Goal: Information Seeking & Learning: Learn about a topic

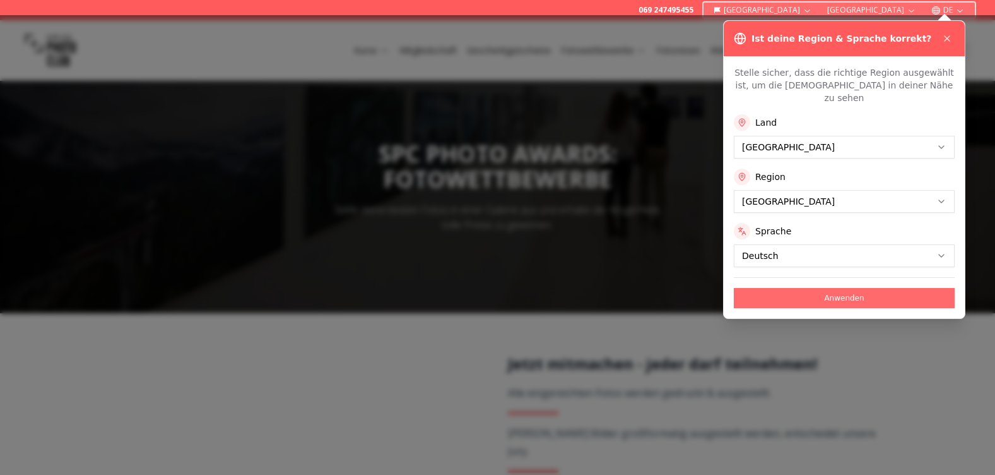
click at [826, 289] on button "Anwenden" at bounding box center [844, 298] width 221 height 20
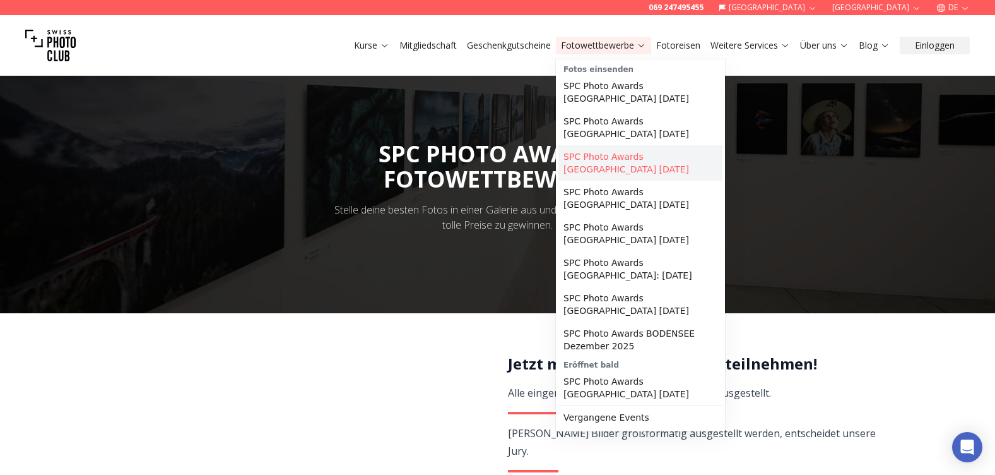
click at [615, 159] on link "SPC Photo Awards [GEOGRAPHIC_DATA] [DATE]" at bounding box center [641, 162] width 164 height 35
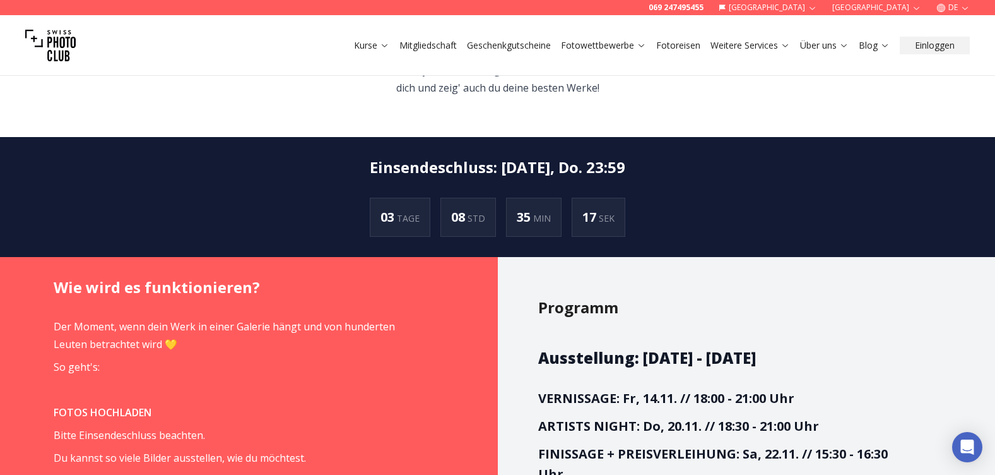
scroll to position [694, 0]
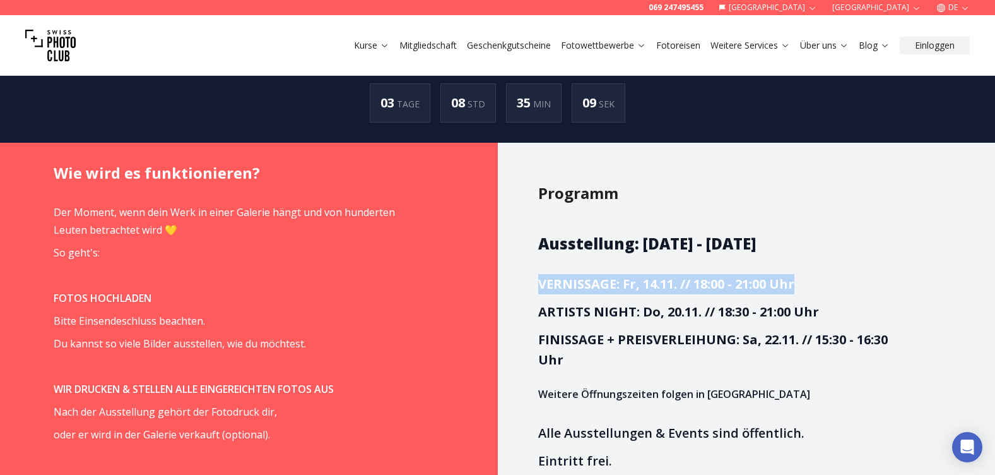
drag, startPoint x: 539, startPoint y: 263, endPoint x: 802, endPoint y: 264, distance: 263.2
drag, startPoint x: 802, startPoint y: 264, endPoint x: 779, endPoint y: 271, distance: 24.6
click at [782, 275] on strong "VERNISSAGE: Fr, 14.11. // 18:00 - 21:00 Uhr" at bounding box center [666, 283] width 256 height 17
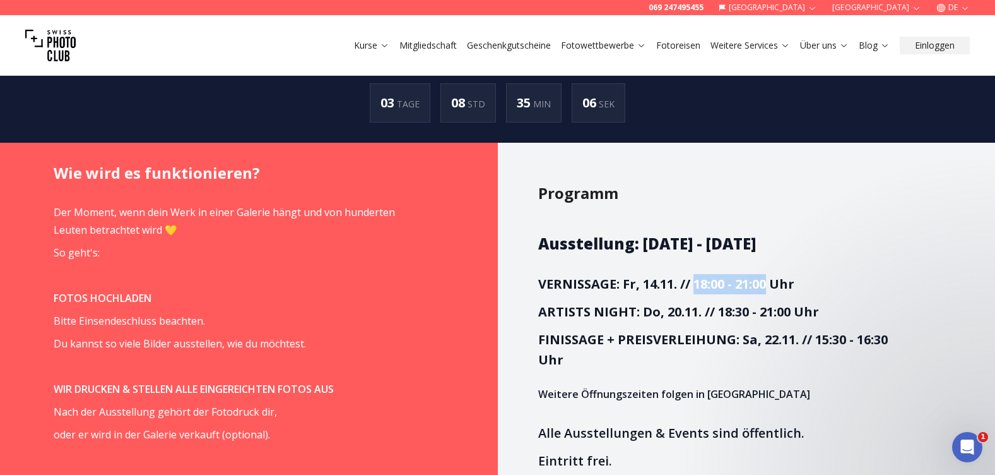
scroll to position [0, 0]
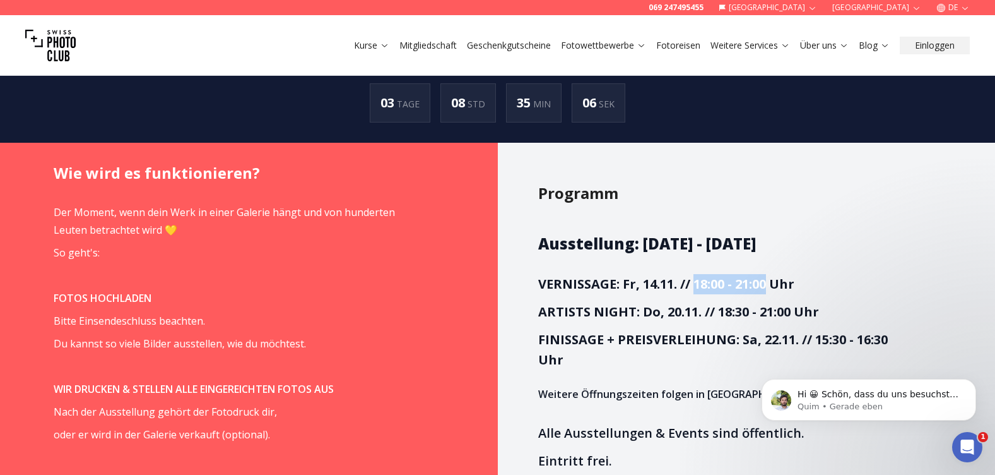
drag, startPoint x: 698, startPoint y: 264, endPoint x: 769, endPoint y: 265, distance: 71.3
click at [769, 275] on strong "VERNISSAGE: Fr, 14.11. // 18:00 - 21:00 Uhr" at bounding box center [666, 283] width 256 height 17
drag, startPoint x: 769, startPoint y: 265, endPoint x: 686, endPoint y: 262, distance: 82.8
click at [716, 275] on strong "VERNISSAGE: Fr, 14.11. // 18:00 - 21:00 Uhr" at bounding box center [666, 283] width 256 height 17
click at [563, 275] on strong "VERNISSAGE: Fr, 14.11. // 18:00 - 21:00 Uhr" at bounding box center [666, 283] width 256 height 17
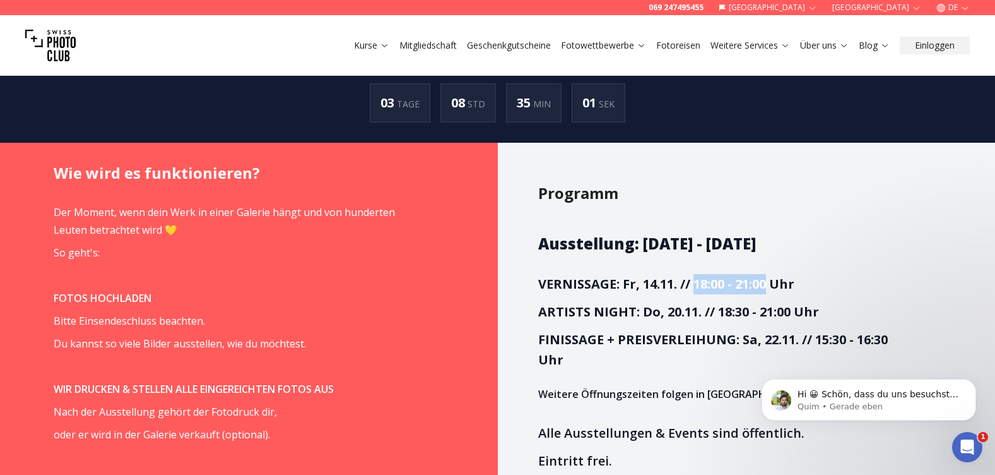
drag, startPoint x: 702, startPoint y: 267, endPoint x: 771, endPoint y: 268, distance: 68.8
click at [771, 275] on strong "VERNISSAGE: Fr, 14.11. // 18:00 - 21:00 Uhr" at bounding box center [666, 283] width 256 height 17
click at [602, 275] on strong "VERNISSAGE: Fr, 14.11. // 18:00 - 21:00 Uhr" at bounding box center [666, 283] width 256 height 17
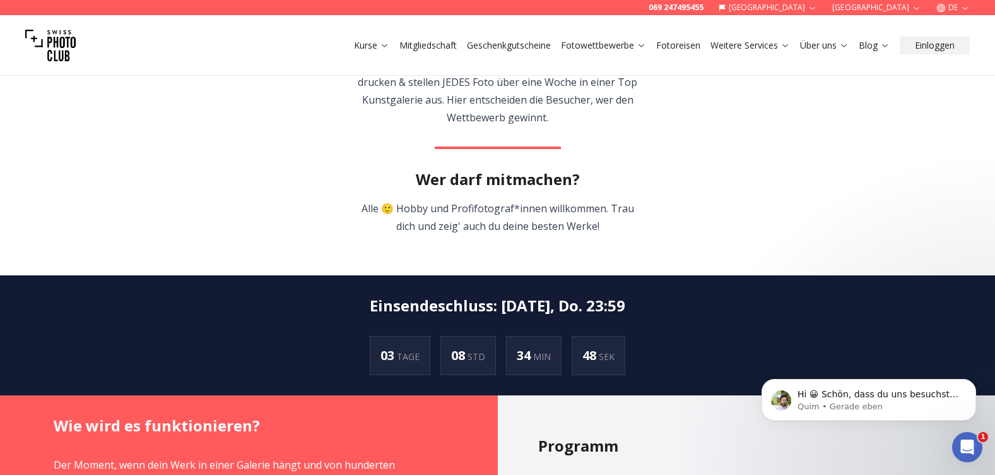
scroll to position [757, 0]
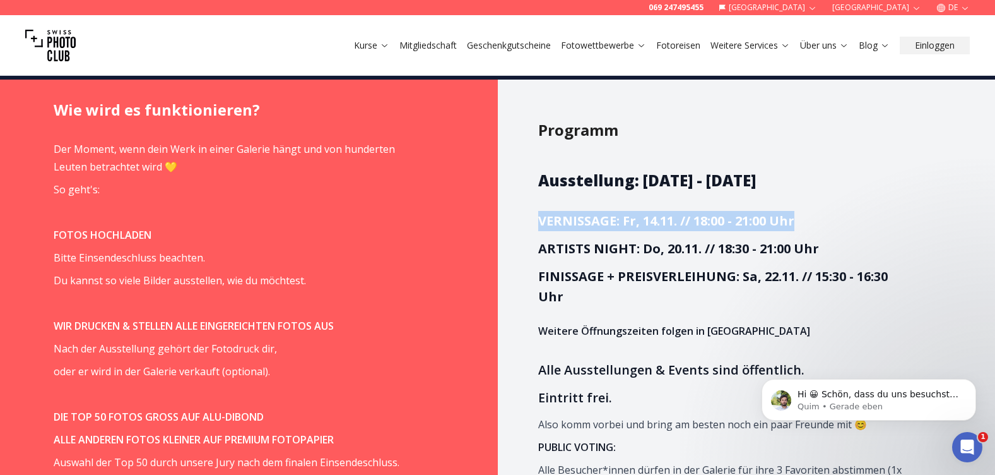
drag, startPoint x: 549, startPoint y: 202, endPoint x: 797, endPoint y: 208, distance: 248.1
click at [797, 211] on h3 "VERNISSAGE: Fr, 14.11. // 18:00 - 21:00 Uhr" at bounding box center [722, 221] width 369 height 20
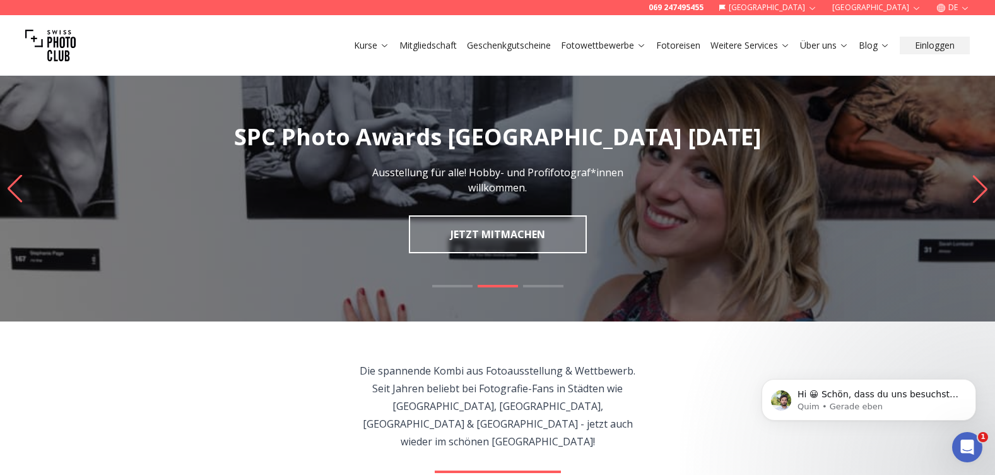
scroll to position [0, 0]
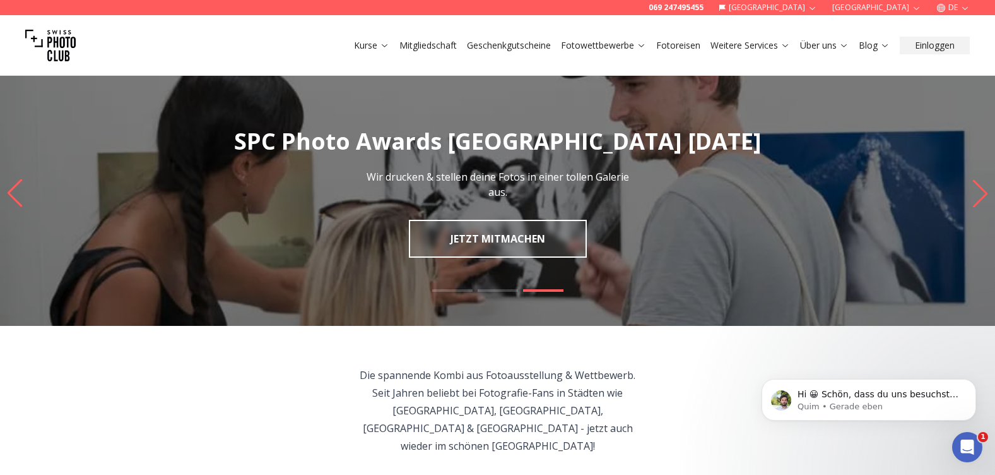
click at [501, 290] on span at bounding box center [498, 290] width 40 height 3
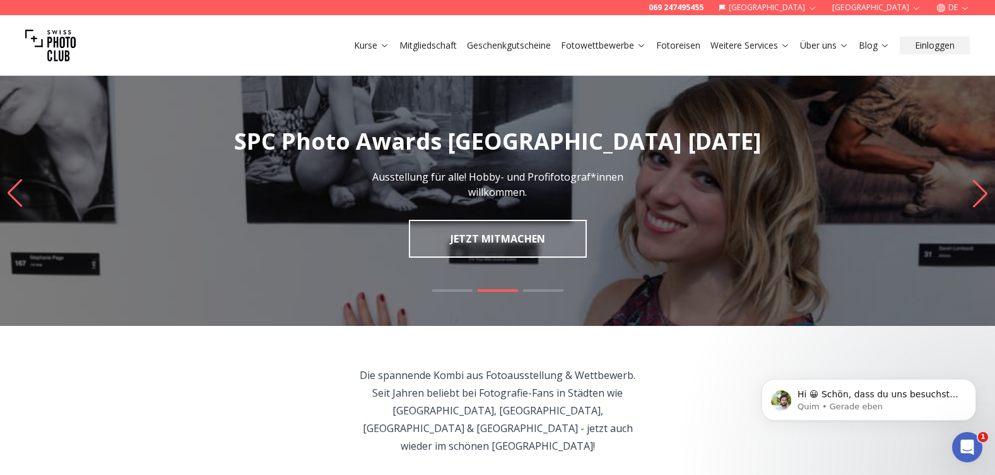
click at [459, 288] on img "2 / 3" at bounding box center [497, 193] width 995 height 265
click at [458, 290] on span at bounding box center [452, 290] width 40 height 3
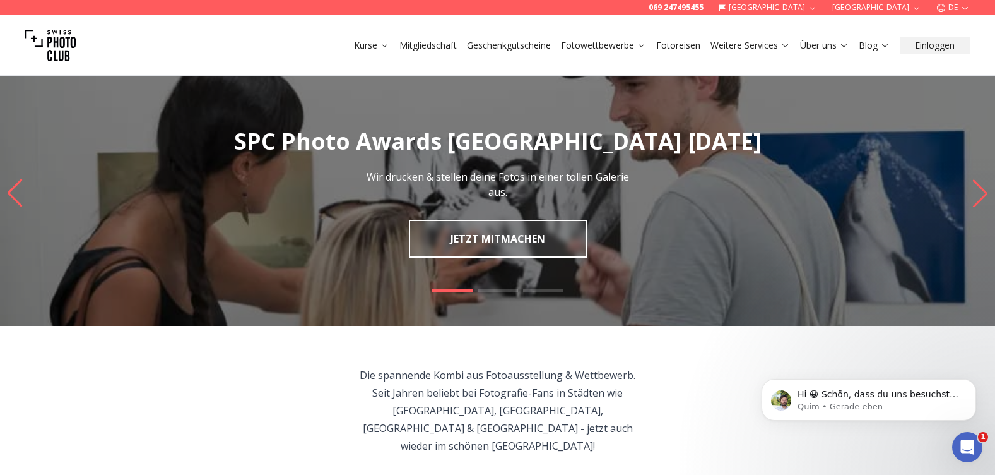
click at [506, 291] on span at bounding box center [498, 290] width 40 height 3
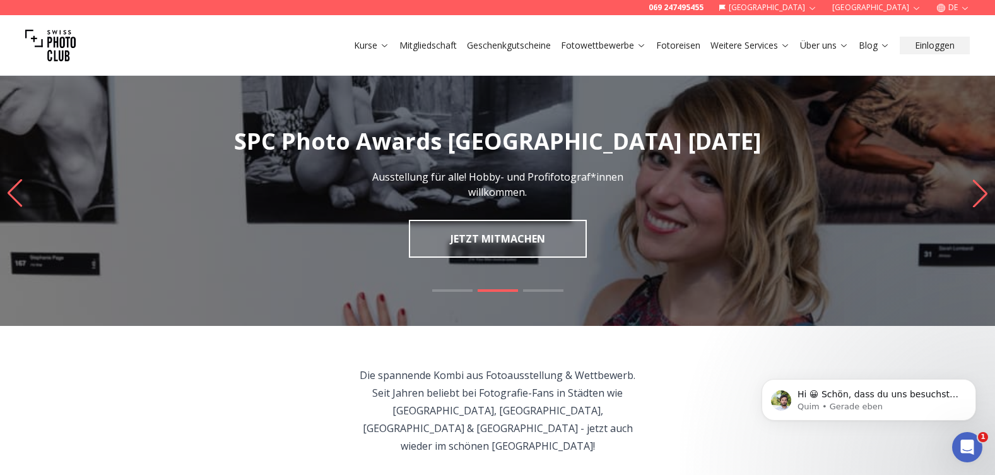
click at [545, 291] on span at bounding box center [543, 290] width 40 height 3
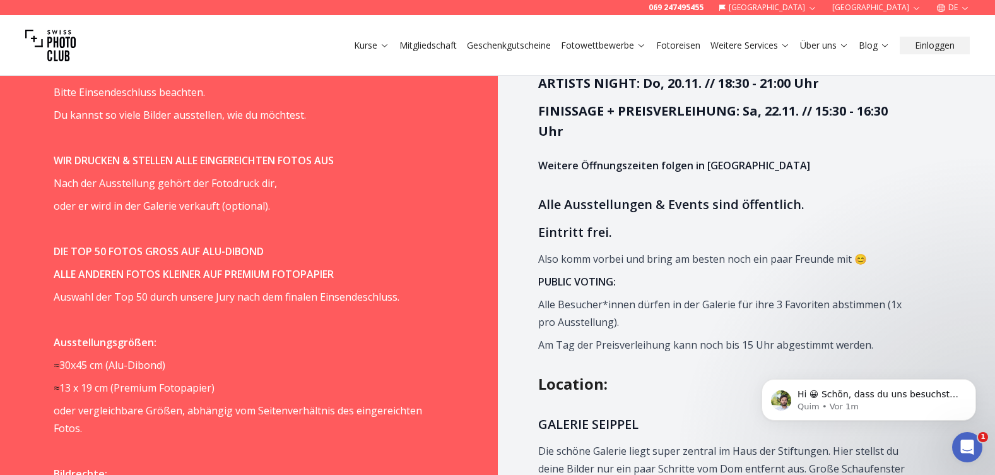
scroll to position [757, 0]
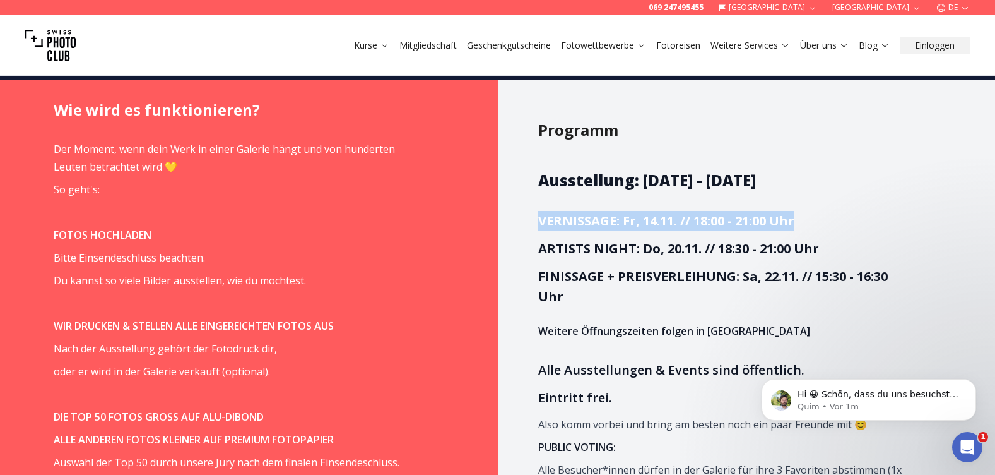
click at [626, 212] on strong "VERNISSAGE: Fr, 14.11. // 18:00 - 21:00 Uhr" at bounding box center [666, 220] width 256 height 17
drag, startPoint x: 545, startPoint y: 199, endPoint x: 723, endPoint y: 197, distance: 177.4
click at [723, 212] on strong "VERNISSAGE: Fr, 14.11. // 18:00 - 21:00 Uhr" at bounding box center [666, 220] width 256 height 17
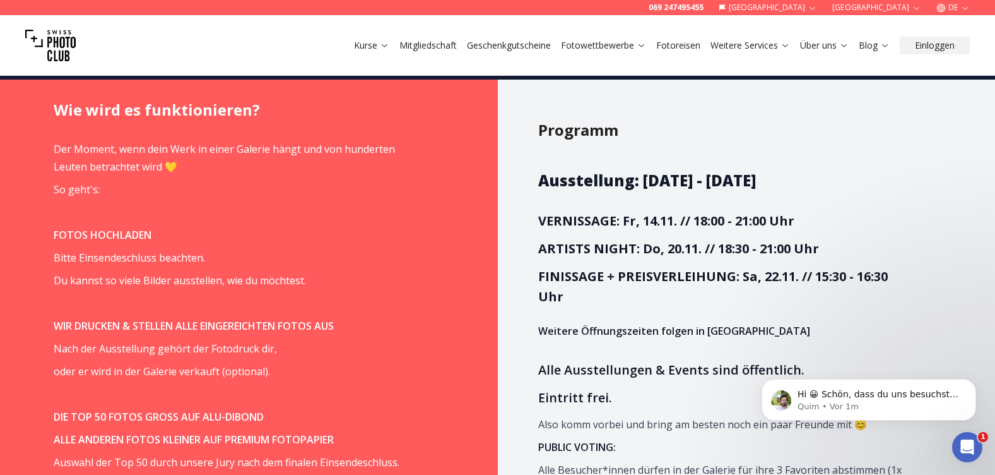
drag, startPoint x: 723, startPoint y: 197, endPoint x: 653, endPoint y: 236, distance: 79.7
click at [654, 240] on strong "ARTISTS NIGHT: Do, 20.11. // 18:30 - 21:00 Uhr" at bounding box center [678, 248] width 281 height 17
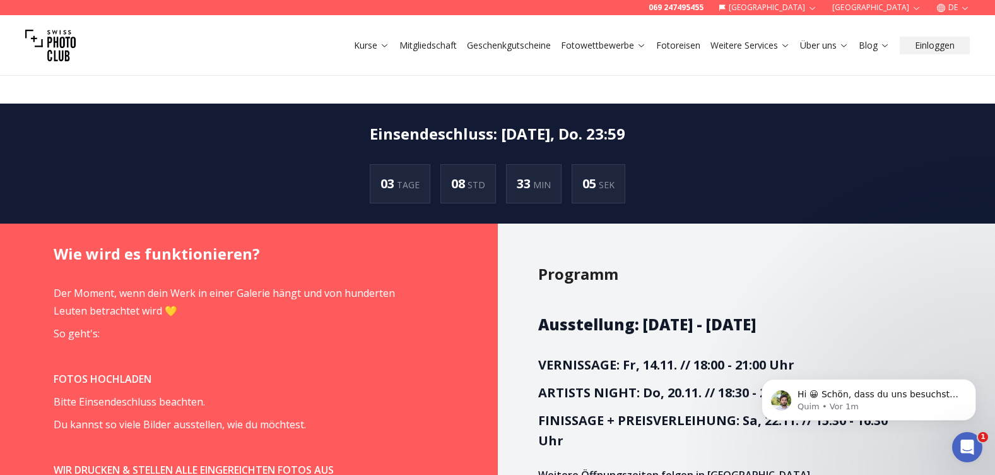
scroll to position [821, 0]
